Goal: Find contact information

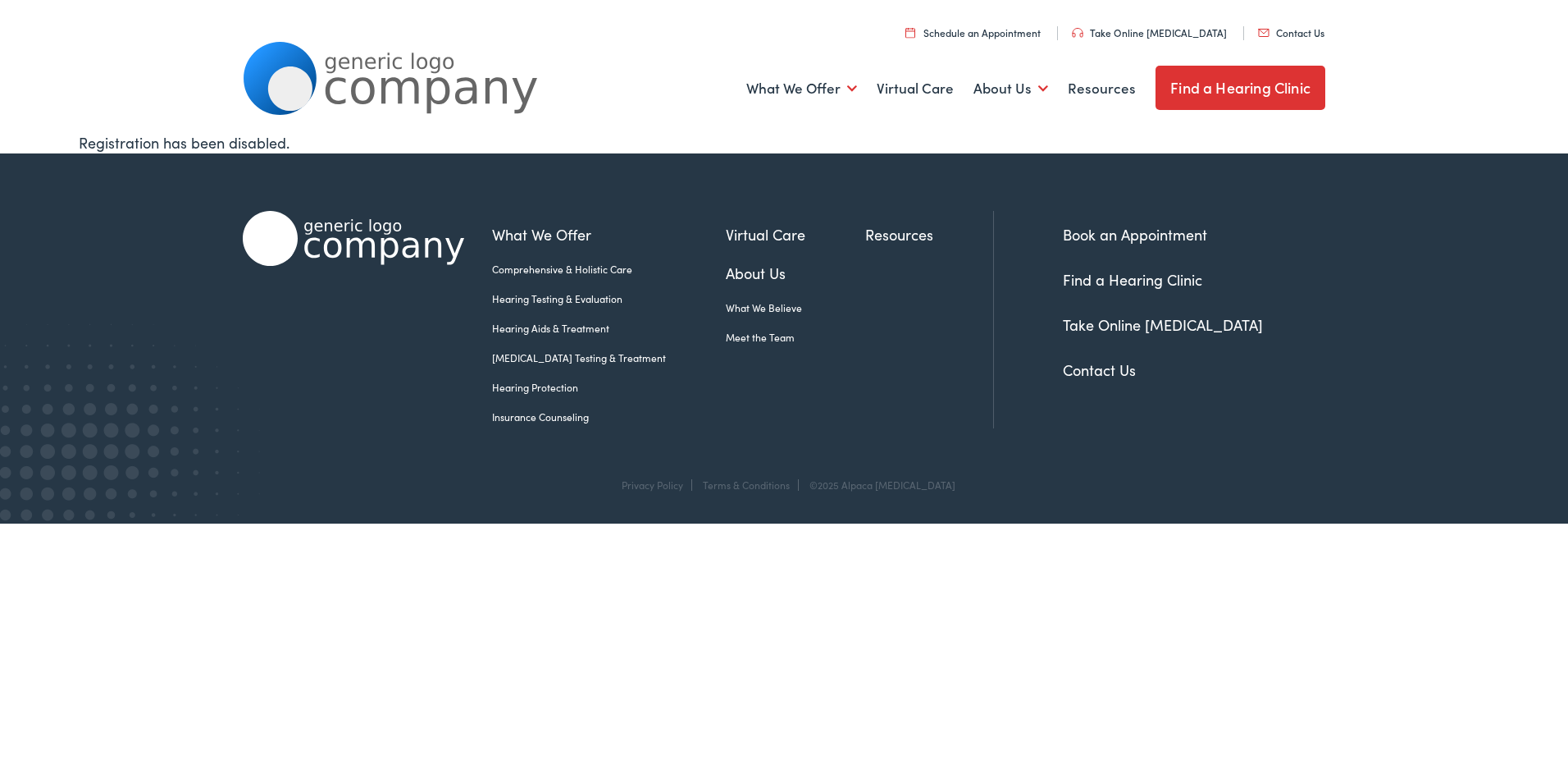
click at [871, 230] on link "Resources" at bounding box center [929, 234] width 127 height 23
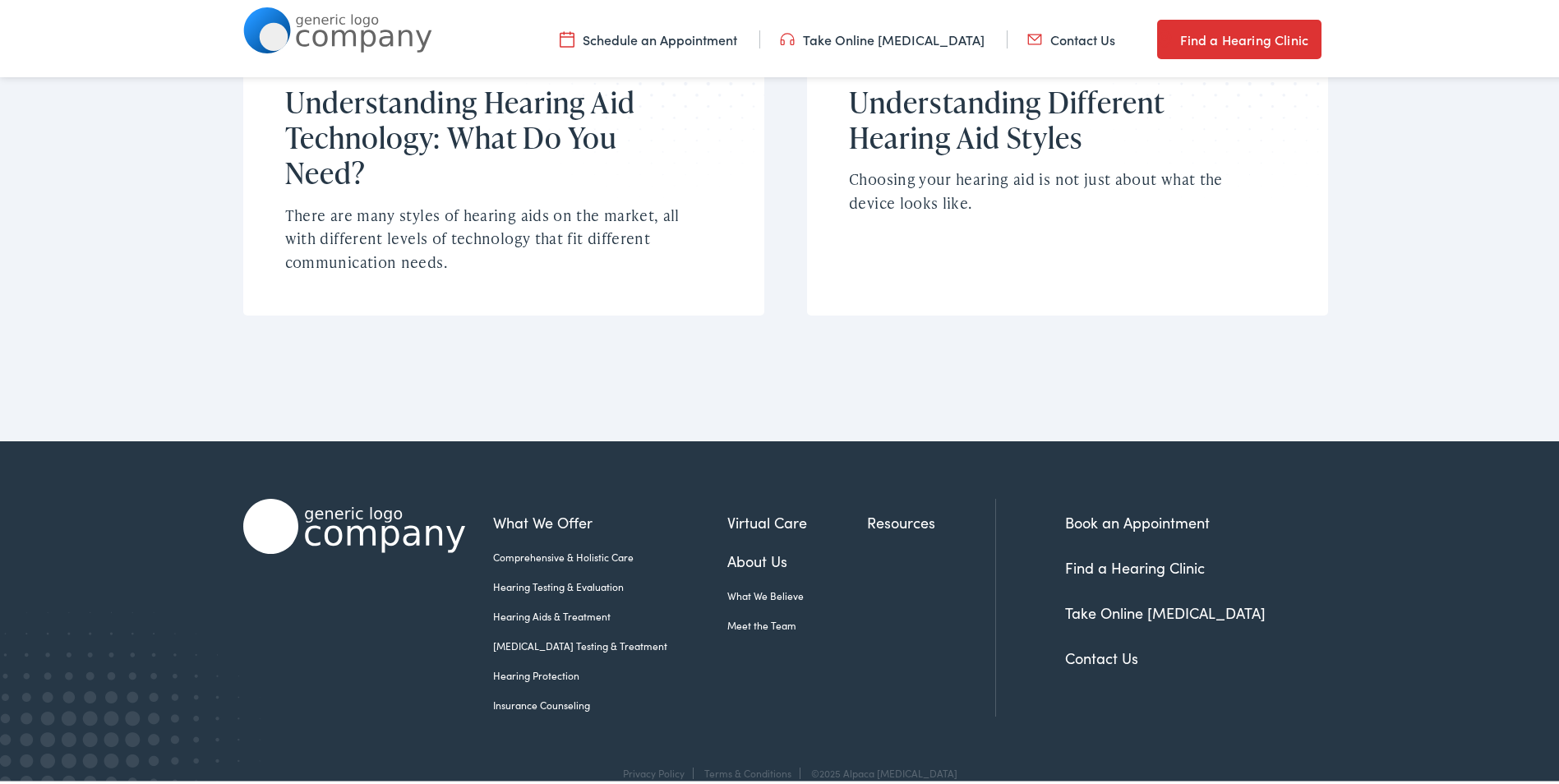
scroll to position [1291, 0]
click at [1120, 644] on link "Contact Us" at bounding box center [1102, 653] width 73 height 21
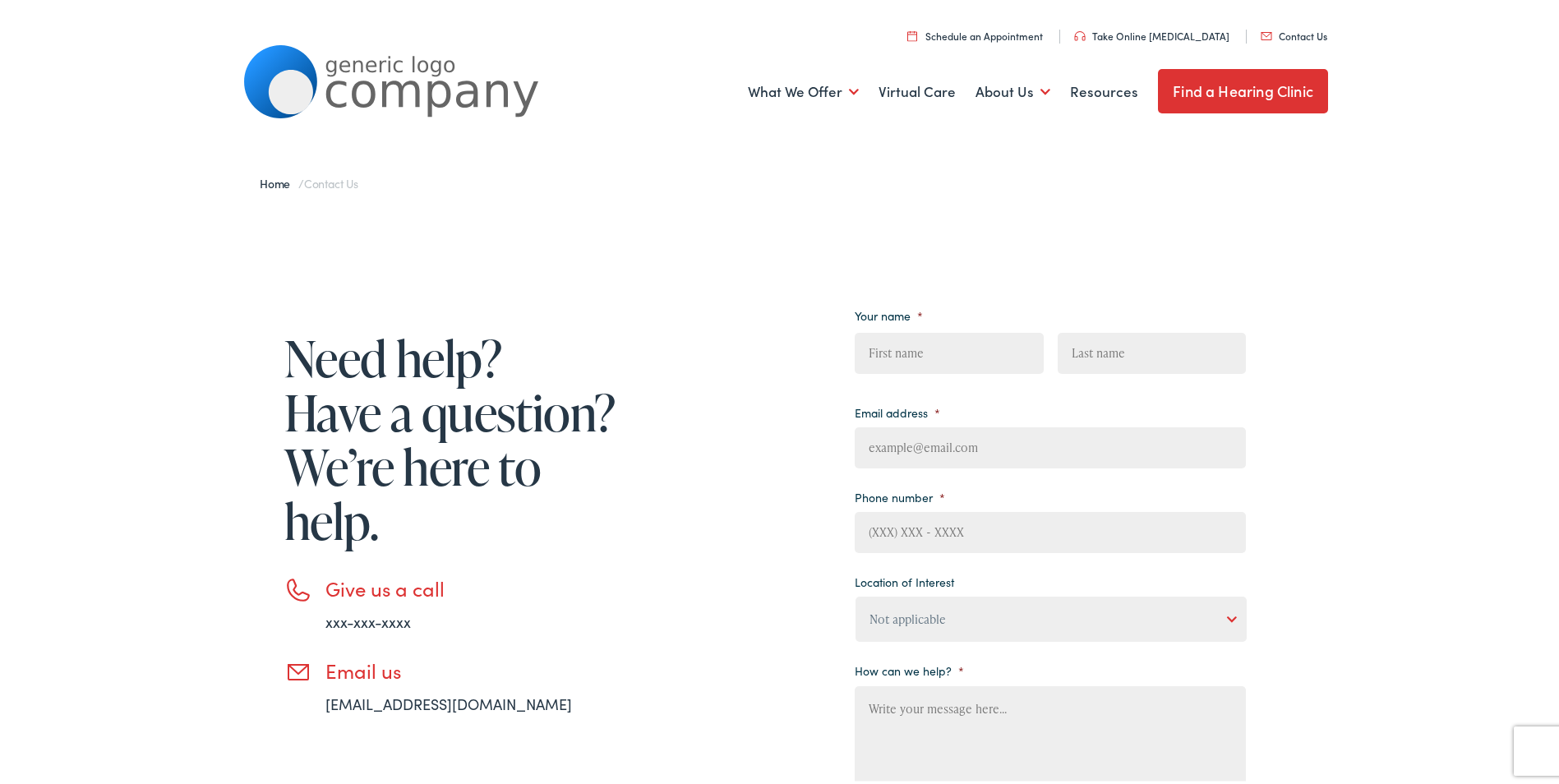
click at [1296, 35] on link "Contact Us" at bounding box center [1295, 32] width 67 height 14
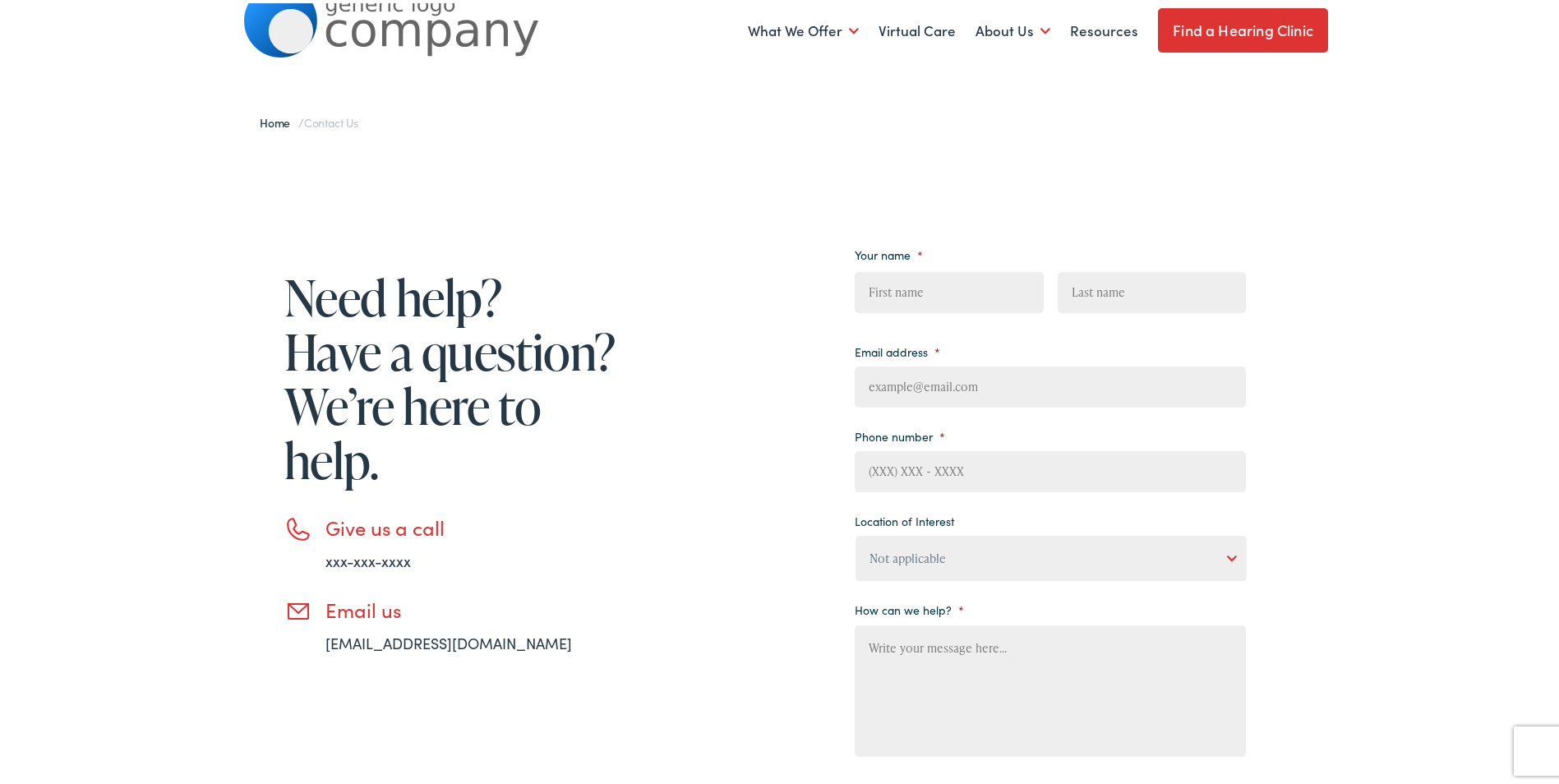
scroll to position [7, 0]
